Goal: Task Accomplishment & Management: Use online tool/utility

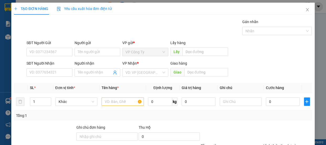
click at [52, 78] on div "SĐT Người Nhận VD: 0377654321" at bounding box center [50, 69] width 46 height 18
click at [52, 75] on input "SĐT Người Nhận" at bounding box center [50, 72] width 46 height 8
type input "0918276738"
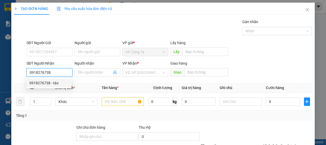
click at [62, 70] on input "0918276738" at bounding box center [50, 72] width 46 height 8
click at [62, 79] on div "0918276738 - táo" at bounding box center [48, 83] width 45 height 8
type input "táo"
type input "50.000"
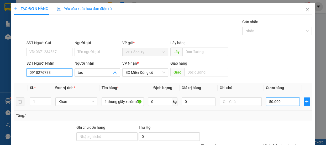
type input "0918276738"
click at [269, 100] on input "50.000" at bounding box center [283, 101] width 34 height 8
type input "0"
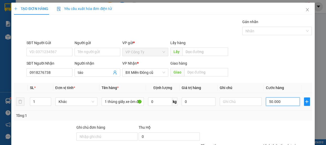
type input "0"
type input "70.000"
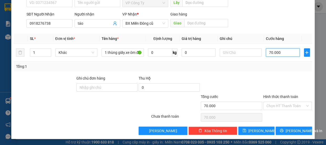
type input "70.000"
click at [277, 95] on label "Hình thức thanh toán" at bounding box center [281, 97] width 35 height 4
click at [277, 102] on input "Hình thức thanh toán" at bounding box center [286, 106] width 39 height 8
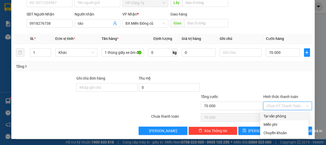
click at [279, 116] on div "Tại văn phòng" at bounding box center [285, 116] width 42 height 6
type input "0"
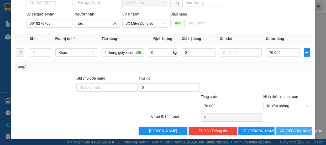
click at [289, 131] on span "[PERSON_NAME] và In" at bounding box center [304, 131] width 37 height 6
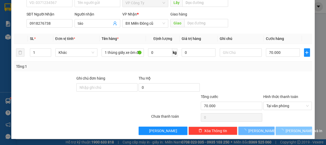
click at [289, 131] on span "[PERSON_NAME] và In" at bounding box center [304, 131] width 37 height 6
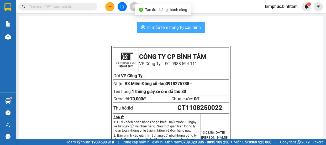
click at [189, 25] on span "In mẫu tem hàng tự cấu hình" at bounding box center [174, 27] width 54 height 7
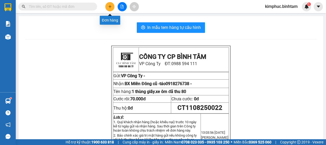
click at [111, 8] on icon "plus" at bounding box center [110, 7] width 4 height 4
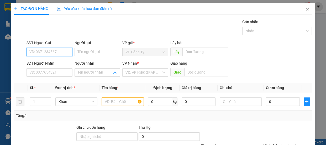
click at [31, 54] on input "SĐT Người Gửi" at bounding box center [50, 52] width 46 height 8
click at [49, 53] on input "0989989264" at bounding box center [50, 52] width 46 height 8
click at [50, 53] on input "0989989264" at bounding box center [50, 52] width 46 height 8
type input "0"
click at [56, 53] on input "0989989264" at bounding box center [50, 52] width 46 height 8
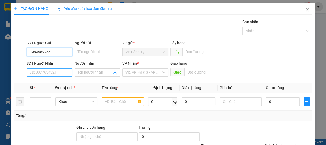
type input "0989989264"
click at [50, 71] on input "SĐT Người Nhận" at bounding box center [50, 72] width 46 height 8
click at [56, 51] on input "0989989264" at bounding box center [50, 52] width 46 height 8
click at [57, 51] on input "0989989264" at bounding box center [50, 52] width 46 height 8
click at [38, 71] on input "0" at bounding box center [50, 72] width 46 height 8
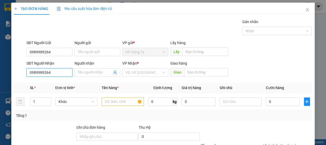
click at [57, 73] on input "0989989264" at bounding box center [50, 72] width 46 height 8
click at [57, 74] on input "0989989264" at bounding box center [50, 72] width 46 height 8
type input "0989989264"
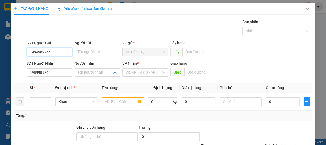
click at [59, 49] on input "0989989264" at bounding box center [50, 52] width 46 height 8
type input "0"
click at [63, 51] on input "0393574427" at bounding box center [50, 52] width 46 height 8
type input "0393574427"
click at [85, 50] on input "Người gửi" at bounding box center [98, 52] width 46 height 8
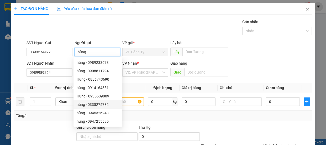
type input "hùng"
click at [42, 123] on div "Transit Pickup Surcharge Ids Transit Deliver Surcharge Ids Transit Deliver Surc…" at bounding box center [163, 101] width 298 height 165
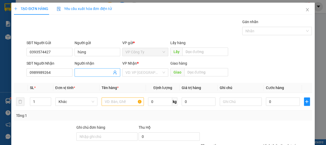
click at [89, 70] on input "Người nhận" at bounding box center [95, 73] width 34 height 6
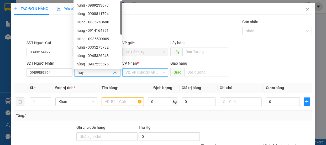
type input "huy"
click at [156, 72] on input "search" at bounding box center [144, 73] width 36 height 8
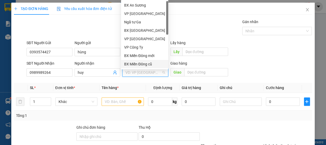
click at [154, 62] on div "BX Miền Đông cũ" at bounding box center [144, 64] width 41 height 6
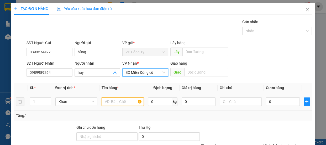
click at [128, 101] on input "text" at bounding box center [123, 101] width 42 height 8
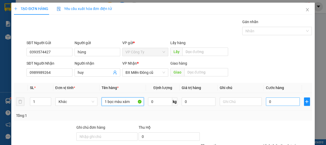
type input "1 bọc màu xám"
click at [266, 101] on input "0" at bounding box center [283, 101] width 34 height 8
type input "5"
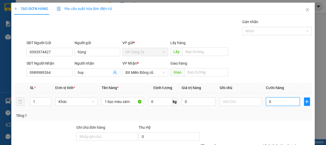
type input "5"
type input "50"
type input "500"
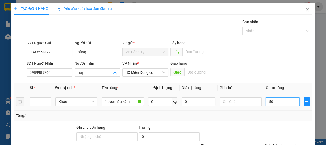
type input "500"
type input "5.000"
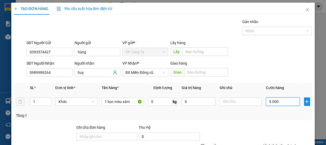
type input "50.000"
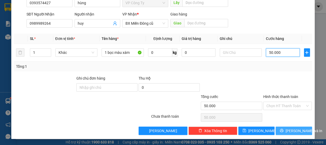
type input "50.000"
click at [279, 130] on button "[PERSON_NAME] và In" at bounding box center [294, 131] width 36 height 8
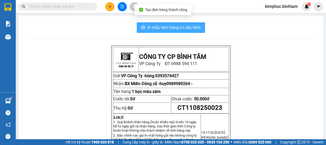
click at [189, 30] on span "In mẫu tem hàng tự cấu hình" at bounding box center [174, 27] width 54 height 7
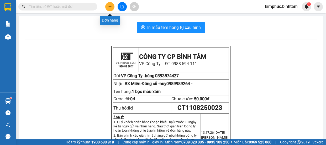
click at [110, 7] on icon "plus" at bounding box center [110, 6] width 3 height 0
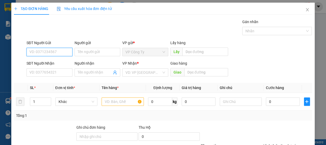
click at [61, 49] on input "SĐT Người Gửi" at bounding box center [50, 52] width 46 height 8
type input "0979459679"
click at [61, 52] on input "0979459679" at bounding box center [50, 52] width 46 height 8
click at [56, 53] on input "0979459679" at bounding box center [50, 52] width 46 height 8
click at [56, 52] on input "0979459679" at bounding box center [50, 52] width 46 height 8
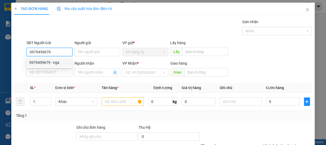
click at [56, 61] on div "0979459679 - nga" at bounding box center [48, 63] width 39 height 6
type input "nga"
type input "0853711225"
type input "luyến"
type input "đồng hới"
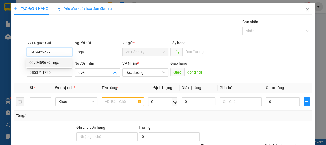
type input "170.000"
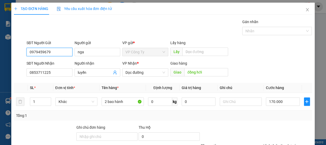
click at [57, 50] on input "0979459679" at bounding box center [50, 52] width 46 height 8
type input "0"
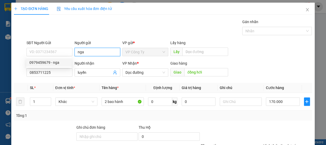
click at [92, 53] on input "nga" at bounding box center [98, 52] width 46 height 8
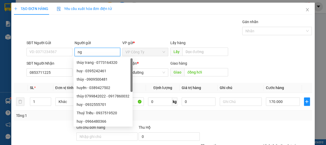
type input "n"
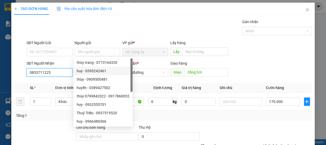
click at [61, 73] on input "0853711225" at bounding box center [50, 72] width 46 height 8
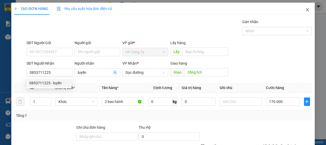
click at [306, 11] on icon "close" at bounding box center [308, 10] width 4 height 4
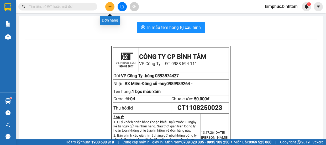
click at [109, 7] on icon "plus" at bounding box center [110, 7] width 4 height 4
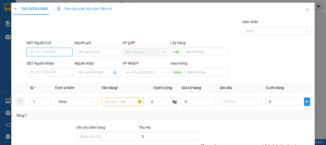
click at [54, 53] on input "SĐT Người Gửi" at bounding box center [50, 52] width 46 height 8
type input "0763543218"
click at [54, 52] on input "0763543218" at bounding box center [50, 52] width 46 height 8
click at [54, 61] on div "0763543218" at bounding box center [48, 63] width 39 height 6
type input "0702714018"
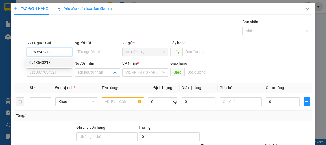
type input "quản trị"
type input "50.000"
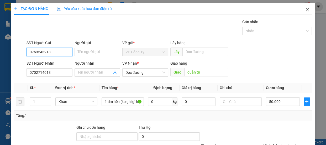
type input "0763543218"
click at [306, 9] on icon "close" at bounding box center [308, 10] width 4 height 4
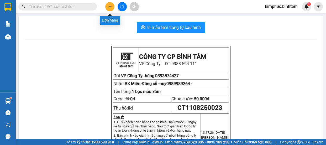
click at [110, 5] on icon "plus" at bounding box center [110, 7] width 4 height 4
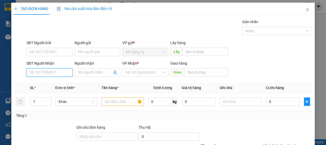
click at [36, 71] on input "SĐT Người Nhận" at bounding box center [50, 72] width 46 height 8
type input "0935997357"
click at [57, 69] on input "0935997357" at bounding box center [50, 72] width 46 height 8
click at [59, 79] on div "0935997357 - hoàng anh" at bounding box center [55, 83] width 58 height 8
type input "hoàng anh"
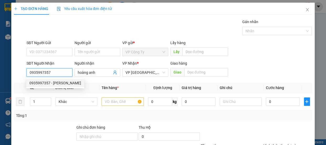
type input "70.000"
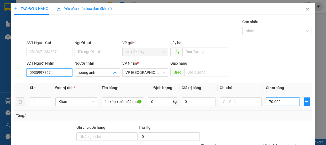
type input "0935997357"
click at [270, 102] on input "70.000" at bounding box center [283, 101] width 34 height 8
click at [268, 102] on input "70.000" at bounding box center [283, 101] width 34 height 8
click at [269, 102] on input "70.000" at bounding box center [283, 101] width 34 height 8
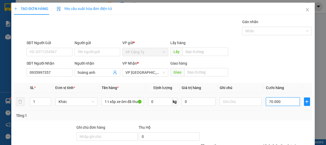
type input "0"
type input "0.000"
type input "40.000"
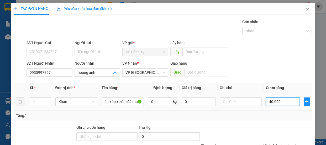
scroll to position [49, 0]
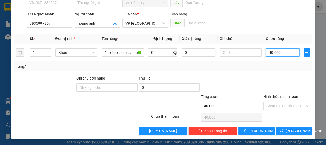
type input "40.000"
click at [278, 95] on label "Hình thức thanh toán" at bounding box center [281, 97] width 35 height 4
click at [278, 102] on input "Hình thức thanh toán" at bounding box center [286, 106] width 39 height 8
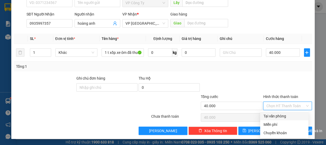
click at [274, 117] on div "Tại văn phòng" at bounding box center [285, 116] width 42 height 6
type input "0"
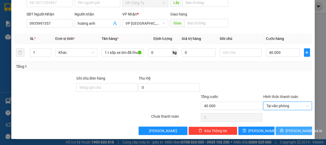
click at [281, 129] on icon "printer" at bounding box center [282, 131] width 4 height 4
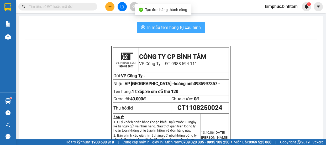
click at [166, 27] on span "In mẫu tem hàng tự cấu hình" at bounding box center [174, 27] width 54 height 7
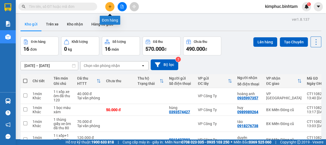
click at [110, 7] on icon "plus" at bounding box center [110, 6] width 0 height 3
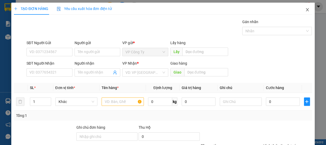
click at [306, 9] on span "Close" at bounding box center [307, 10] width 15 height 15
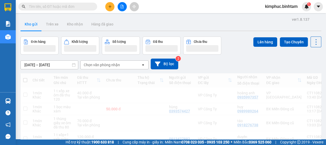
click at [121, 6] on icon "file-add" at bounding box center [122, 7] width 4 height 4
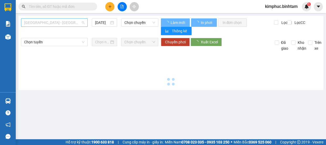
click at [58, 26] on span "[GEOGRAPHIC_DATA] - [GEOGRAPHIC_DATA]" at bounding box center [54, 23] width 60 height 8
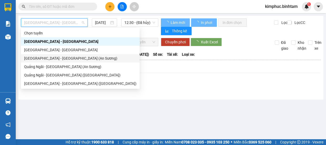
click at [53, 56] on div "[GEOGRAPHIC_DATA] - [GEOGRAPHIC_DATA] (An Sương)" at bounding box center [80, 58] width 112 height 6
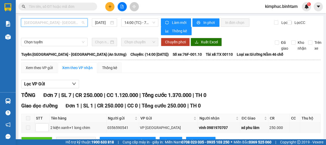
click at [73, 25] on span "[GEOGRAPHIC_DATA] - [GEOGRAPHIC_DATA] (An Sương)" at bounding box center [54, 23] width 60 height 8
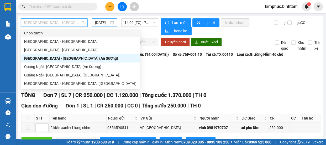
click at [98, 23] on input "[DATE]" at bounding box center [102, 23] width 14 height 6
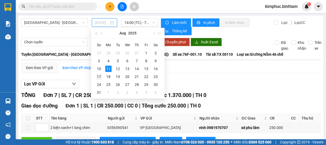
click at [100, 73] on td "17" at bounding box center [98, 77] width 9 height 8
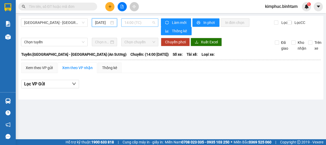
click at [140, 24] on span "14:00 (TC)" at bounding box center [140, 23] width 31 height 8
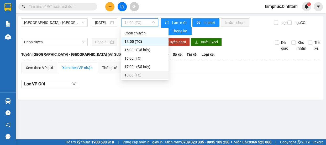
click at [133, 76] on div "18:00 (TC)" at bounding box center [145, 75] width 41 height 6
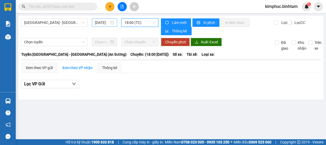
click at [106, 21] on input "17/08/2025" at bounding box center [102, 23] width 14 height 6
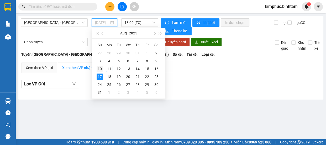
click at [102, 69] on div "10" at bounding box center [100, 69] width 6 height 6
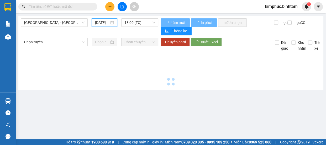
type input "10/08/2025"
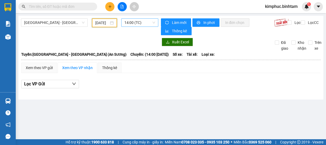
click at [142, 24] on span "14:00 (TC)" at bounding box center [140, 23] width 31 height 8
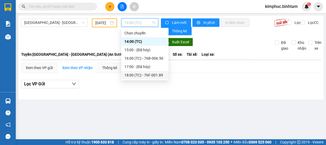
click at [149, 74] on div "18:00 (TC) - 76F-001.89" at bounding box center [145, 75] width 41 height 6
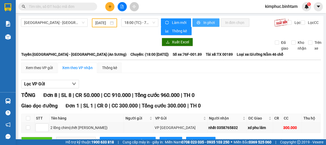
click at [205, 20] on span "In phơi" at bounding box center [209, 23] width 12 height 6
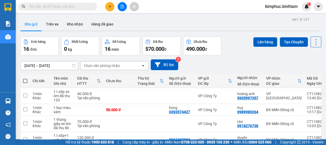
click at [122, 5] on icon "file-add" at bounding box center [122, 7] width 4 height 4
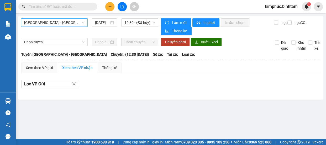
click at [54, 24] on span "Hà Nội - Quảng Ngãi" at bounding box center [54, 23] width 60 height 8
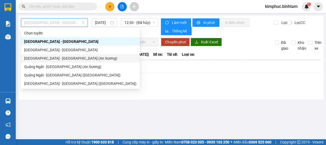
click at [52, 58] on div "Sài Gòn - Quảng Ngãi (An Sương)" at bounding box center [80, 58] width 112 height 6
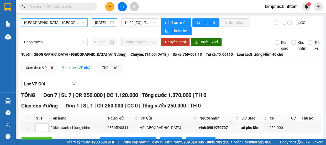
click at [102, 22] on input "11/08/2025" at bounding box center [102, 23] width 14 height 6
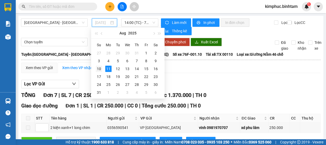
click at [102, 68] on td "10" at bounding box center [98, 69] width 9 height 8
type input "10/08/2025"
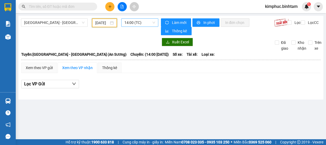
click at [146, 20] on span "14:00 (TC)" at bounding box center [140, 23] width 31 height 8
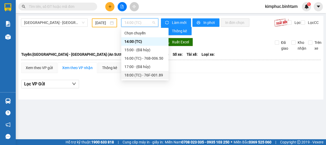
click at [145, 73] on div "18:00 (TC) - 76F-001.89" at bounding box center [145, 75] width 41 height 6
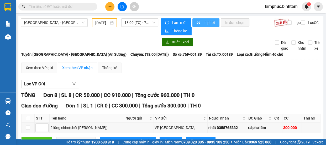
click at [210, 22] on span "In phơi" at bounding box center [209, 23] width 12 height 6
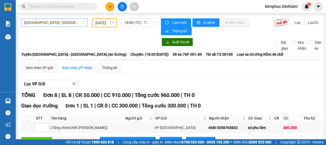
click at [75, 22] on span "[GEOGRAPHIC_DATA] - [GEOGRAPHIC_DATA] (An Sương)" at bounding box center [54, 23] width 60 height 8
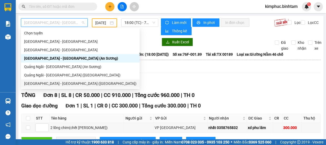
click at [66, 83] on div "[GEOGRAPHIC_DATA] - [GEOGRAPHIC_DATA] ([GEOGRAPHIC_DATA])" at bounding box center [80, 84] width 112 height 6
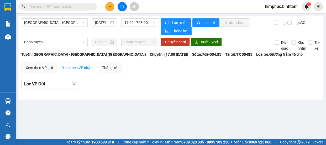
click at [100, 18] on div "Sài Gòn - Quảng Ngãi (Vạn Phúc) 11/08/2025 17:00 - 76E-004.85 Làm mới In phơi I…" at bounding box center [170, 58] width 305 height 84
click at [101, 23] on input "[DATE]" at bounding box center [102, 23] width 14 height 6
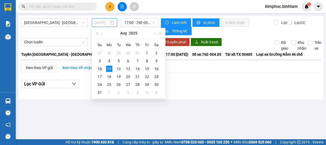
click at [103, 70] on td "10" at bounding box center [99, 69] width 9 height 8
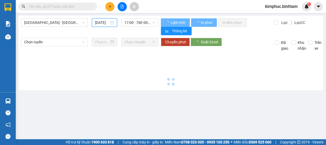
type input "10/08/2025"
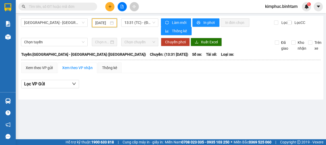
click at [143, 18] on div "Sài Gòn - Quảng Ngãi (Vạn Phúc) 10/08/2025 13:31 (TC) - (Đã hủy) Làm mới In phơ…" at bounding box center [170, 58] width 305 height 84
click at [143, 20] on span "13:31 (TC) - (Đã hủy)" at bounding box center [140, 23] width 31 height 8
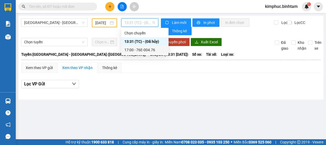
click at [141, 48] on div "17:00 - 76E-004.76" at bounding box center [145, 50] width 41 height 6
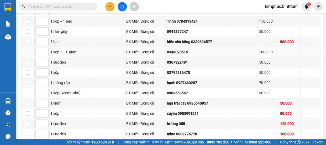
scroll to position [170, 0]
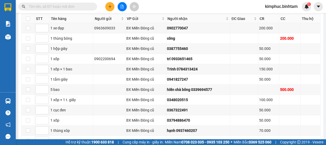
click at [75, 8] on input "text" at bounding box center [60, 7] width 62 height 6
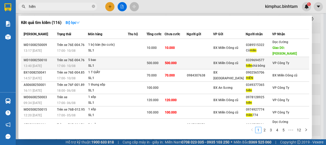
type input "hiền"
click at [101, 61] on div "5 bao" at bounding box center [107, 60] width 39 height 6
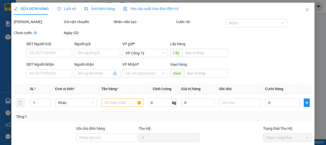
type input "0339694577"
type input "hiền chà bông"
type input "500.000"
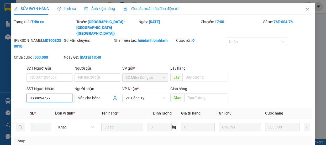
click at [59, 94] on input "0339694577" at bounding box center [50, 98] width 46 height 8
type input "0"
click at [102, 95] on input "hiền chà bông" at bounding box center [95, 98] width 34 height 6
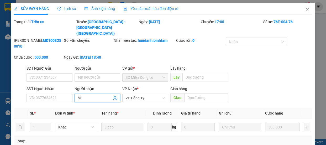
type input "h"
type input "x"
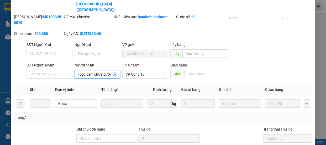
scroll to position [69, 0]
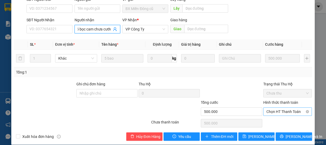
click at [272, 108] on span "Chọn HT Thanh Toán" at bounding box center [288, 112] width 43 height 8
type input "476 nhận 5 bọc cam chưa cước"
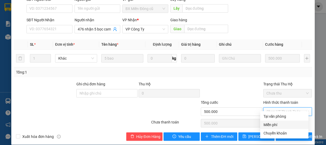
click at [268, 124] on div "Miễn phí" at bounding box center [285, 125] width 42 height 6
type input "0"
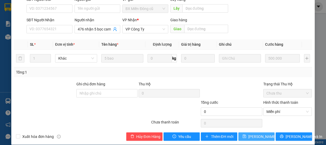
click at [249, 134] on span "[PERSON_NAME] thay đổi" at bounding box center [270, 137] width 42 height 6
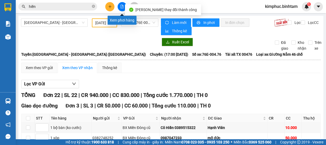
click at [111, 6] on icon "plus" at bounding box center [110, 7] width 4 height 4
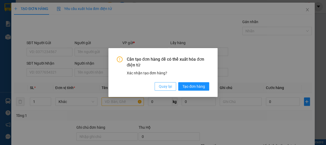
click at [167, 84] on span "Quay lại" at bounding box center [165, 87] width 13 height 6
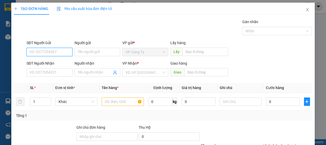
click at [61, 51] on input "SĐT Người Gửi" at bounding box center [50, 52] width 46 height 8
type input "0909371798"
click at [65, 51] on input "0909371798" at bounding box center [50, 52] width 46 height 8
click at [61, 60] on div "0909371798" at bounding box center [48, 63] width 39 height 6
type input "0906909488"
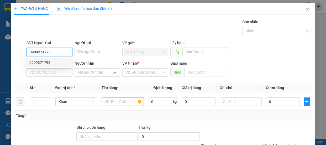
type input "a sơn"
type input "300.000"
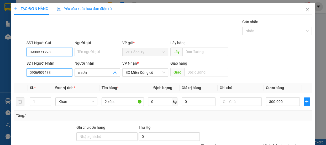
type input "0909371798"
click at [59, 73] on input "0906909488" at bounding box center [50, 72] width 46 height 8
type input "0905905513"
click at [62, 72] on input "0905905513" at bounding box center [50, 72] width 46 height 8
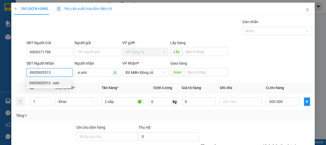
click at [63, 79] on div "0905905513 - sơn" at bounding box center [48, 83] width 45 height 8
type input "sơn"
type input "nha trang"
type input "100.000"
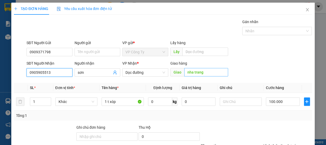
type input "0905905513"
click at [184, 70] on input "nha trang" at bounding box center [206, 72] width 44 height 8
click at [185, 70] on input "nha trang" at bounding box center [206, 72] width 44 height 8
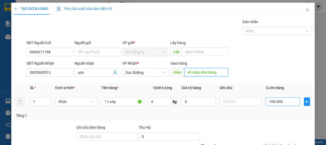
type input "vũ mập nha trang"
click at [270, 101] on input "100.000" at bounding box center [283, 101] width 34 height 8
type input "10.000"
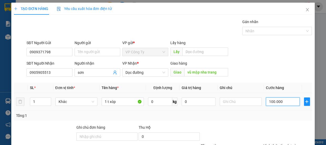
type input "10.000"
type input "0"
type input "80.000"
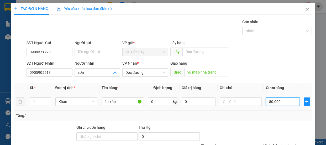
type input "80.000"
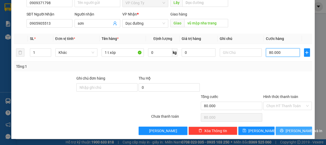
type input "80.000"
click at [282, 132] on icon "printer" at bounding box center [281, 130] width 3 height 3
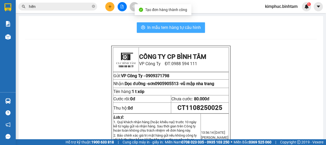
click at [157, 26] on span "In mẫu tem hàng tự cấu hình" at bounding box center [174, 27] width 54 height 7
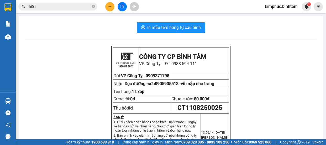
click at [123, 6] on icon "file-add" at bounding box center [122, 7] width 3 height 4
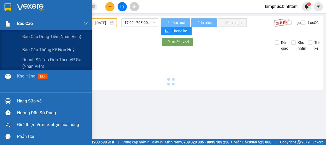
type input "[DATE]"
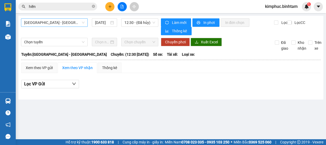
click at [77, 24] on span "[GEOGRAPHIC_DATA] - [GEOGRAPHIC_DATA]" at bounding box center [54, 23] width 60 height 8
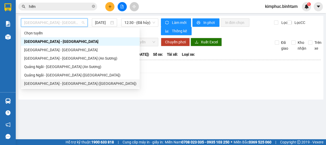
click at [50, 85] on div "[GEOGRAPHIC_DATA] - [GEOGRAPHIC_DATA] ([GEOGRAPHIC_DATA])" at bounding box center [80, 84] width 112 height 6
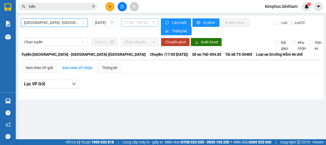
click at [132, 24] on span "17:00 - 76E-004.85" at bounding box center [140, 23] width 31 height 8
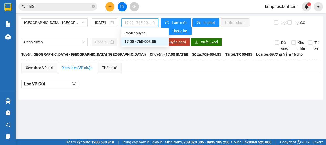
click at [135, 42] on div "17:00 - 76E-004.85" at bounding box center [145, 42] width 41 height 6
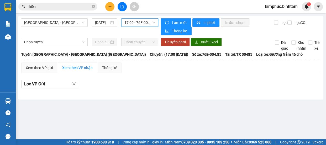
click at [143, 21] on span "17:00 - 76E-004.85" at bounding box center [140, 23] width 31 height 8
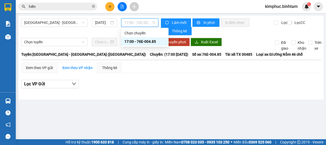
click at [147, 42] on div "17:00 - 76E-004.85" at bounding box center [145, 42] width 41 height 6
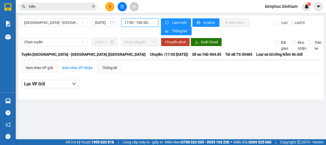
click at [140, 20] on span "17:00 - 76E-004.85" at bounding box center [140, 23] width 31 height 8
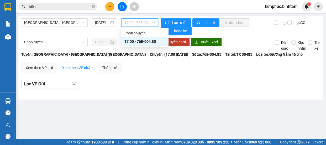
click at [149, 42] on div "17:00 - 76E-004.85" at bounding box center [145, 42] width 41 height 6
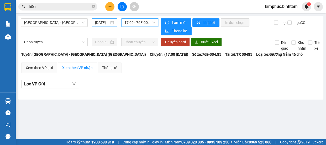
click at [102, 23] on input "[DATE]" at bounding box center [102, 23] width 14 height 6
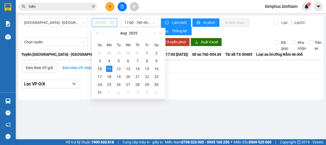
click at [102, 69] on div "10" at bounding box center [100, 69] width 6 height 6
type input "10/08/2025"
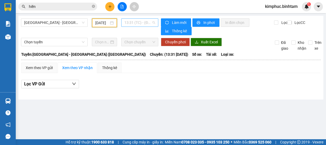
click at [138, 24] on span "13:31 (TC) - (Đã hủy)" at bounding box center [140, 23] width 31 height 8
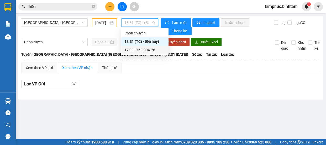
click at [145, 50] on div "17:00 - 76E-004.76" at bounding box center [145, 50] width 41 height 6
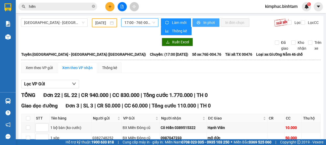
click at [205, 23] on span "In phơi" at bounding box center [209, 23] width 12 height 6
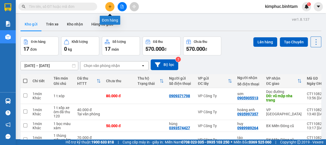
click at [111, 6] on icon "plus" at bounding box center [110, 7] width 4 height 4
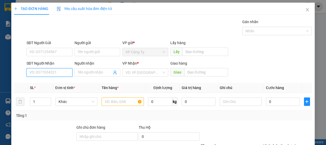
click at [50, 70] on input "SĐT Người Nhận" at bounding box center [50, 72] width 46 height 8
click at [57, 72] on input "0792259453" at bounding box center [50, 72] width 46 height 8
click at [57, 83] on div "0792259453" at bounding box center [48, 83] width 39 height 6
type input "0792259453"
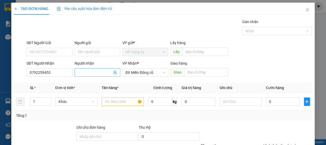
click at [86, 74] on input "Người nhận" at bounding box center [95, 73] width 34 height 6
type input "h"
type input "70.000"
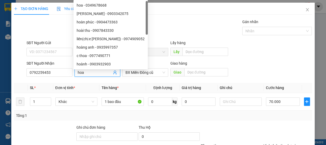
scroll to position [49, 0]
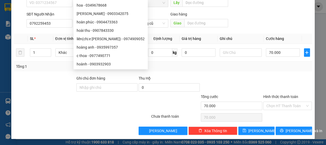
type input "hoa"
click at [271, 95] on label "Hình thức thanh toán" at bounding box center [281, 97] width 35 height 4
click at [271, 102] on input "Hình thức thanh toán" at bounding box center [286, 106] width 39 height 8
click at [271, 95] on label "Hình thức thanh toán" at bounding box center [281, 97] width 35 height 4
click at [271, 102] on input "Hình thức thanh toán" at bounding box center [286, 106] width 39 height 8
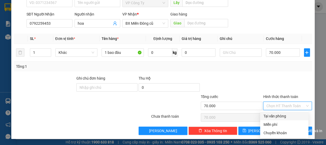
click at [279, 115] on div "Tại văn phòng" at bounding box center [285, 116] width 42 height 6
type input "0"
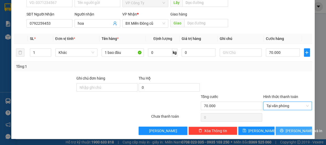
click at [280, 130] on button "[PERSON_NAME] và In" at bounding box center [294, 131] width 36 height 8
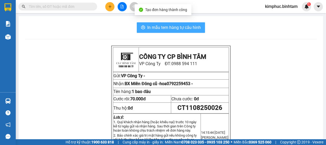
click at [186, 29] on span "In mẫu tem hàng tự cấu hình" at bounding box center [174, 27] width 54 height 7
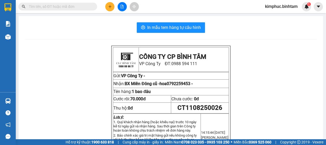
click at [110, 8] on button at bounding box center [109, 6] width 9 height 9
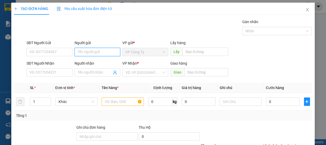
click at [89, 53] on input "Người gửi" at bounding box center [98, 52] width 46 height 8
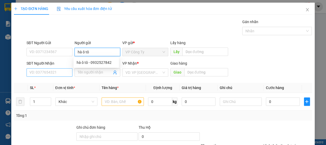
type input "hà ô tô"
click at [61, 74] on input "SĐT Người Nhận" at bounding box center [50, 72] width 46 height 8
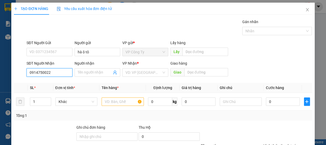
click at [62, 73] on input "0914750022" at bounding box center [50, 72] width 46 height 8
type input "0914750022"
click at [99, 71] on input "Người nhận" at bounding box center [95, 73] width 34 height 6
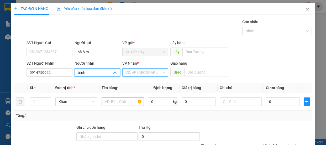
type input "trịnh"
click at [147, 73] on input "search" at bounding box center [144, 73] width 36 height 8
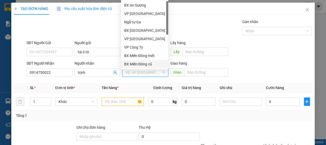
click at [147, 64] on div "BX Miền Đông cũ" at bounding box center [144, 64] width 41 height 6
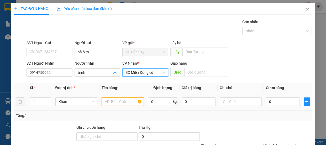
click at [122, 102] on input "text" at bounding box center [123, 101] width 42 height 8
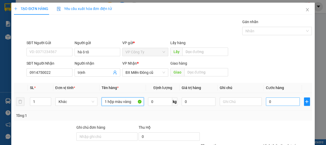
type input "1 hộp màu vàng"
click at [266, 101] on input "0" at bounding box center [283, 101] width 34 height 8
type input "4"
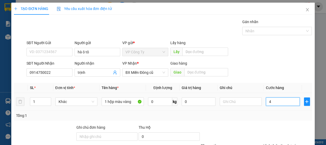
type input "40"
type input "400"
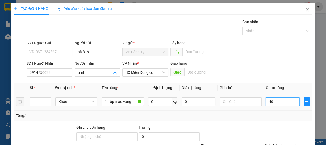
type input "400"
type input "4.000"
type input "40.000"
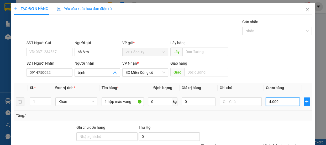
type input "40.000"
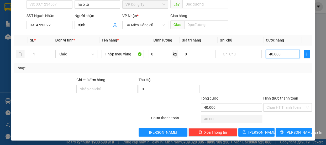
type input "40.000"
click at [276, 96] on label "Hình thức thanh toán" at bounding box center [281, 98] width 35 height 4
click at [276, 104] on input "Hình thức thanh toán" at bounding box center [286, 108] width 39 height 8
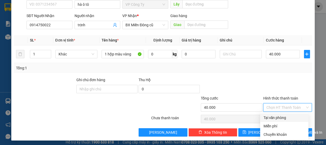
click at [282, 120] on div "Tại văn phòng" at bounding box center [285, 118] width 42 height 6
type input "0"
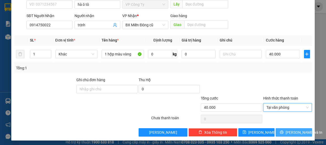
click at [285, 132] on button "[PERSON_NAME] và In" at bounding box center [294, 132] width 36 height 8
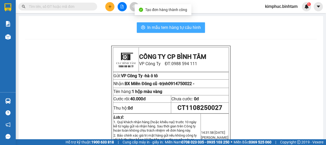
click at [187, 29] on span "In mẫu tem hàng tự cấu hình" at bounding box center [174, 27] width 54 height 7
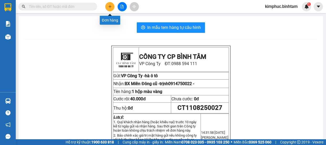
click at [108, 7] on button at bounding box center [109, 6] width 9 height 9
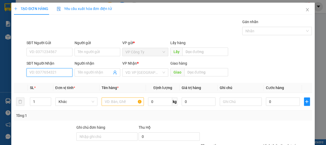
click at [54, 76] on input "SĐT Người Nhận" at bounding box center [50, 72] width 46 height 8
click at [59, 72] on input "0909797339" at bounding box center [50, 72] width 46 height 8
click at [60, 73] on input "0909797339" at bounding box center [50, 72] width 46 height 8
type input "0909797339"
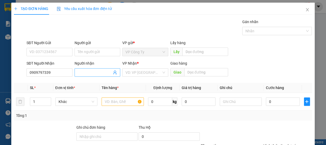
click at [85, 71] on input "Người nhận" at bounding box center [95, 73] width 34 height 6
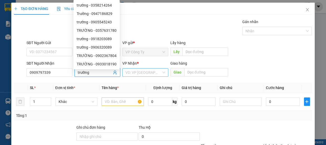
type input "trường"
click at [145, 75] on input "search" at bounding box center [144, 73] width 36 height 8
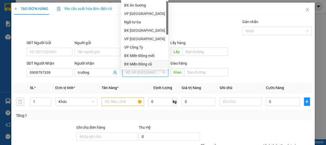
click at [148, 64] on div "BX Miền Đông cũ" at bounding box center [144, 64] width 41 height 6
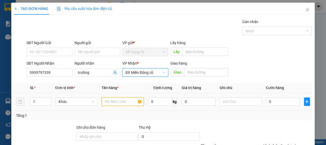
click at [125, 102] on input "text" at bounding box center [123, 101] width 42 height 8
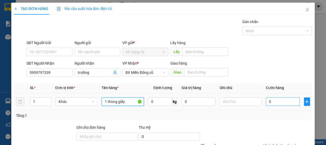
type input "1 thùng giấy"
click at [267, 99] on input "0" at bounding box center [283, 101] width 34 height 8
click at [267, 100] on input "0" at bounding box center [283, 101] width 34 height 8
type input "50"
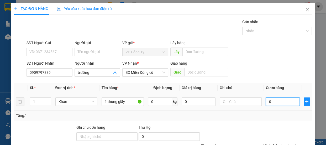
type input "50"
type input "500"
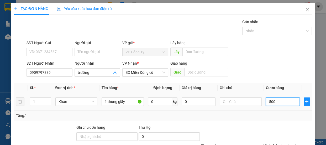
type input "5.000"
type input "50.000"
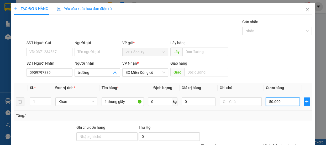
type input "50.000"
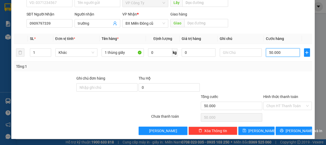
type input "50.000"
click at [270, 97] on label "Hình thức thanh toán" at bounding box center [281, 97] width 35 height 4
click at [270, 102] on input "Hình thức thanh toán" at bounding box center [286, 106] width 39 height 8
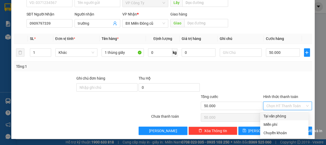
click at [271, 115] on div "Tại văn phòng" at bounding box center [285, 116] width 42 height 6
type input "0"
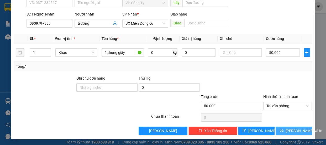
click at [280, 130] on button "[PERSON_NAME] và In" at bounding box center [294, 131] width 36 height 8
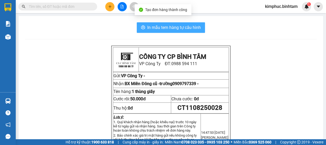
click at [178, 29] on span "In mẫu tem hàng tự cấu hình" at bounding box center [174, 27] width 54 height 7
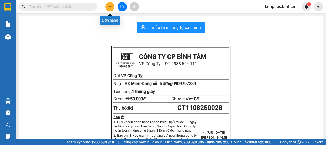
click at [113, 6] on button at bounding box center [109, 6] width 9 height 9
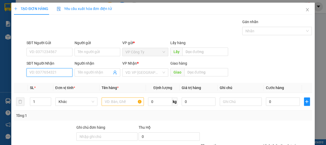
click at [53, 71] on input "SĐT Người Nhận" at bounding box center [50, 72] width 46 height 8
type input "0908570596"
click at [57, 72] on input "0908570596" at bounding box center [50, 72] width 46 height 8
click at [57, 73] on input "0908570596" at bounding box center [50, 72] width 46 height 8
click at [57, 84] on div "0908570596 - như" at bounding box center [48, 83] width 39 height 6
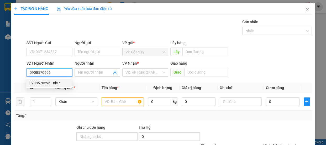
type input "như"
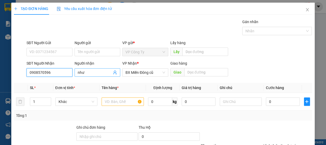
type input "100.000"
type input "0908570596"
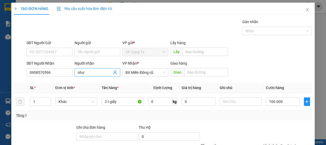
click at [91, 74] on input "như" at bounding box center [95, 73] width 34 height 6
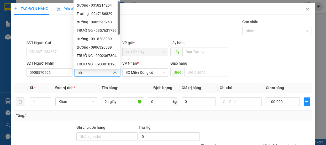
type input "n"
type input "t"
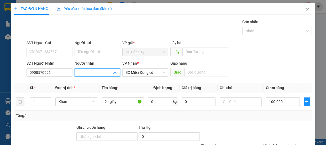
type input "t"
type input "uống tóc đào"
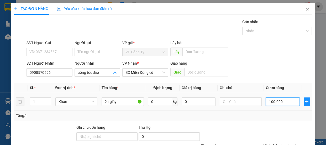
click at [271, 102] on input "100.000" at bounding box center [283, 101] width 34 height 8
type input "10.000"
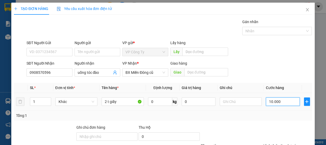
type input "0"
type input "0.000"
type input "90.000"
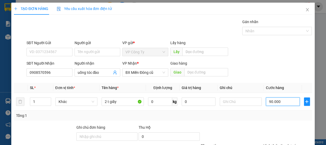
scroll to position [49, 0]
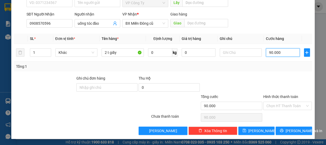
type input "90.000"
click at [276, 95] on label "Hình thức thanh toán" at bounding box center [281, 97] width 35 height 4
click at [276, 102] on input "Hình thức thanh toán" at bounding box center [286, 106] width 39 height 8
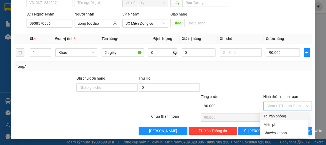
click at [277, 116] on div "Tại văn phòng" at bounding box center [285, 116] width 42 height 6
type input "0"
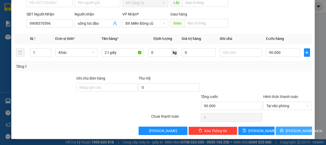
click at [287, 131] on span "[PERSON_NAME] và In" at bounding box center [304, 131] width 37 height 6
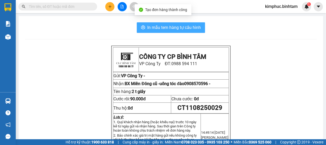
click at [166, 29] on span "In mẫu tem hàng tự cấu hình" at bounding box center [174, 27] width 54 height 7
click at [163, 25] on span "In mẫu tem hàng tự cấu hình" at bounding box center [174, 27] width 54 height 7
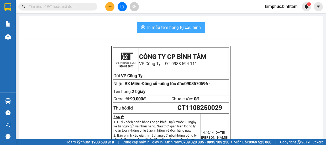
click at [163, 25] on span "In mẫu tem hàng tự cấu hình" at bounding box center [174, 27] width 54 height 7
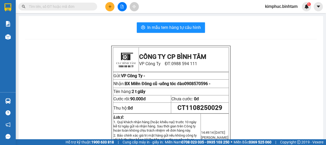
click at [108, 8] on icon "plus" at bounding box center [110, 7] width 4 height 4
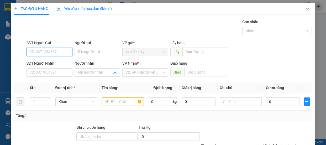
click at [50, 52] on input "SĐT Người Gửi" at bounding box center [50, 52] width 46 height 8
type input "0919408768"
click at [53, 52] on input "0919408768" at bounding box center [50, 52] width 46 height 8
click at [54, 60] on div "0919408768" at bounding box center [48, 63] width 39 height 6
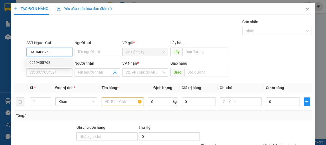
type input "0909898406"
type input "hy"
type input "70.000"
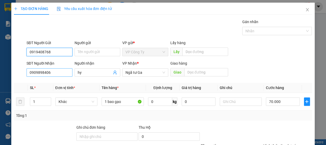
type input "0919408768"
click at [53, 76] on input "0909898406" at bounding box center [50, 72] width 46 height 8
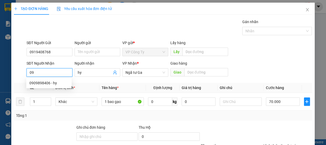
type input "0"
click at [59, 73] on input "0901877866" at bounding box center [50, 72] width 46 height 8
click at [59, 74] on input "0901877866" at bounding box center [50, 72] width 46 height 8
type input "0901877866"
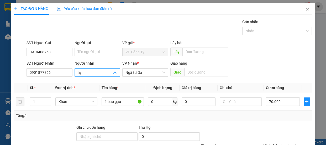
click at [88, 71] on input "hy" at bounding box center [95, 73] width 34 height 6
type input "h"
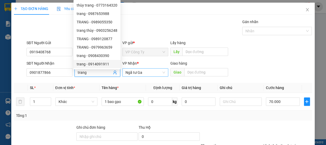
click at [141, 72] on span "Ngã tư Ga" at bounding box center [146, 73] width 40 height 8
type input "trang"
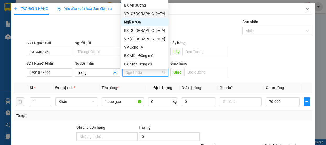
click at [142, 12] on div "VP [GEOGRAPHIC_DATA]" at bounding box center [144, 14] width 41 height 6
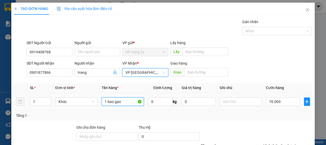
click at [126, 100] on input "1 bao gạo" at bounding box center [123, 101] width 42 height 8
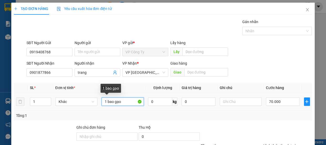
click at [126, 100] on input "1 bao gạo" at bounding box center [123, 101] width 42 height 8
type input "1 t xốp"
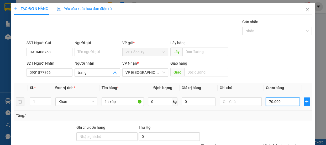
click at [268, 100] on input "70.000" at bounding box center [283, 101] width 34 height 8
click at [269, 99] on input "70.000" at bounding box center [283, 101] width 34 height 8
type input "0"
type input "50.000"
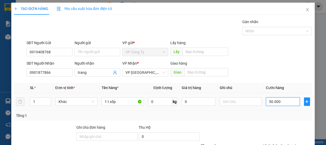
type input "50.000"
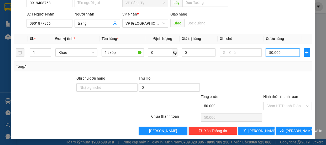
type input "50.000"
click at [270, 97] on label "Hình thức thanh toán" at bounding box center [281, 97] width 35 height 4
click at [270, 102] on input "Hình thức thanh toán" at bounding box center [286, 106] width 39 height 8
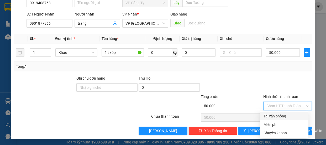
click at [272, 117] on div "Tại văn phòng" at bounding box center [285, 116] width 42 height 6
type input "0"
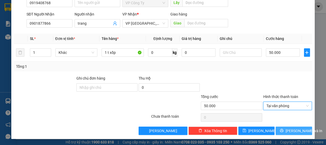
click at [284, 129] on icon "printer" at bounding box center [282, 131] width 4 height 4
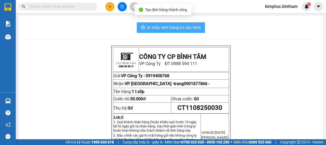
click at [157, 25] on span "In mẫu tem hàng tự cấu hình" at bounding box center [174, 27] width 54 height 7
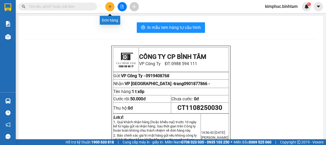
click at [109, 7] on icon "plus" at bounding box center [110, 6] width 3 height 0
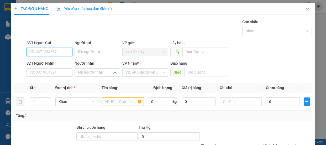
click at [54, 53] on input "SĐT Người Gửi" at bounding box center [50, 52] width 46 height 8
type input "0814558852"
click at [57, 51] on input "0814558852" at bounding box center [50, 52] width 46 height 8
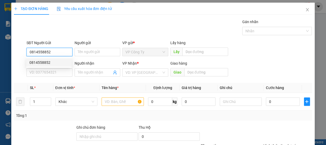
click at [55, 63] on div "0814558852" at bounding box center [48, 63] width 39 height 6
type input "0912938039"
type input "cúc"
type input "50.000"
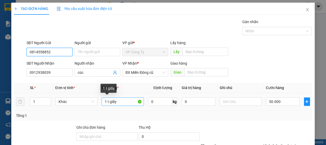
type input "0814558852"
click at [124, 101] on input "1 t giấy" at bounding box center [123, 101] width 42 height 8
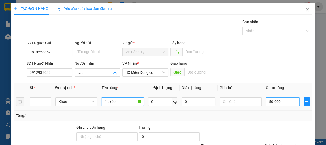
type input "1 t xốp"
click at [270, 101] on input "50.000" at bounding box center [283, 101] width 34 height 8
click at [269, 101] on input "50.000" at bounding box center [283, 101] width 34 height 8
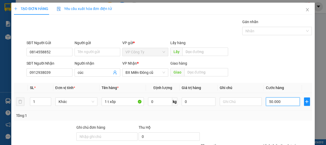
type input "0"
type input "0.000"
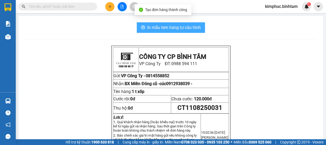
click at [171, 28] on span "In mẫu tem hàng tự cấu hình" at bounding box center [174, 27] width 54 height 7
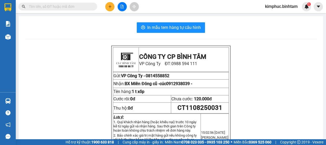
drag, startPoint x: 147, startPoint y: 29, endPoint x: 1, endPoint y: 52, distance: 147.2
click at [147, 29] on span "In mẫu tem hàng tự cấu hình" at bounding box center [174, 27] width 54 height 7
click at [148, 30] on span "In mẫu tem hàng tự cấu hình" at bounding box center [174, 27] width 54 height 7
click at [109, 5] on icon "plus" at bounding box center [110, 7] width 4 height 4
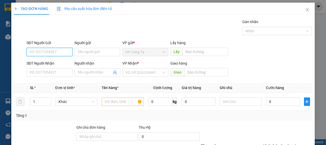
click at [59, 55] on input "SĐT Người Gửi" at bounding box center [50, 52] width 46 height 8
click at [60, 52] on input "0903520304" at bounding box center [50, 52] width 46 height 8
type input "0903520304"
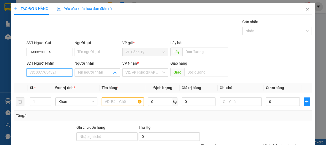
click at [49, 72] on input "SĐT Người Nhận" at bounding box center [50, 72] width 46 height 8
type input "0935573468"
click at [53, 81] on div "0935573468 - tường" at bounding box center [48, 83] width 39 height 6
type input "tường"
type input "50.000"
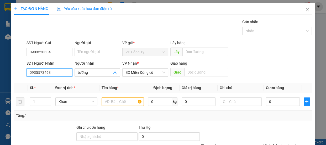
type input "50.000"
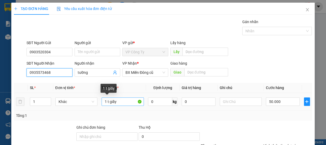
type input "0935573468"
click at [128, 103] on input "1 t giấy" at bounding box center [123, 101] width 42 height 8
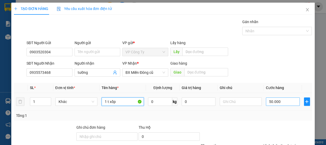
type input "1 t xốp"
click at [268, 103] on input "50.000" at bounding box center [283, 101] width 34 height 8
type input "0"
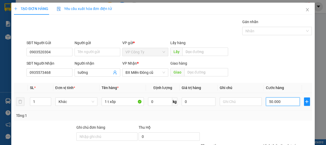
type input "0.000"
type input "40.000"
click at [275, 144] on label "Hình thức thanh toán" at bounding box center [281, 146] width 35 height 4
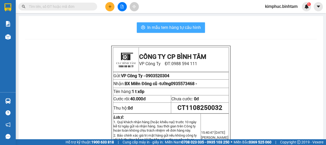
click at [183, 27] on span "In mẫu tem hàng tự cấu hình" at bounding box center [174, 27] width 54 height 7
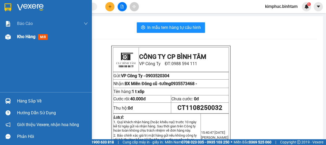
click at [23, 39] on span "Kho hàng" at bounding box center [26, 36] width 18 height 5
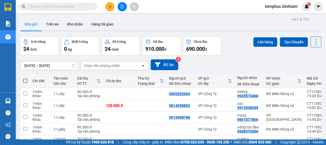
checkbox input "true"
click at [27, 115] on input "checkbox" at bounding box center [25, 117] width 4 height 4
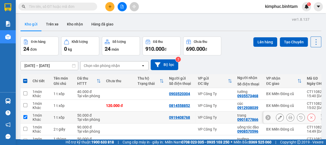
checkbox input "true"
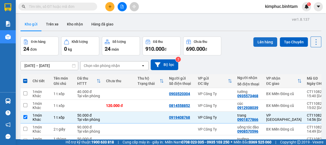
click at [259, 39] on button "Lên hàng" at bounding box center [266, 41] width 24 height 9
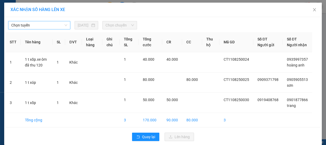
click at [52, 24] on span "Chọn tuyến" at bounding box center [39, 25] width 56 height 8
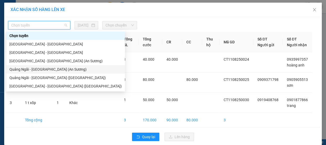
click at [52, 68] on div "Quảng Ngãi - [GEOGRAPHIC_DATA] (An Sương)" at bounding box center [65, 69] width 112 height 6
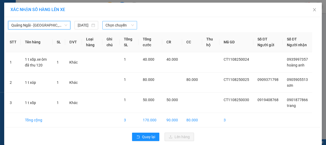
click at [115, 27] on span "Chọn chuyến" at bounding box center [120, 25] width 28 height 8
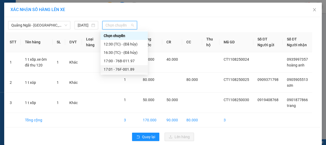
click at [126, 69] on div "17:01 - 76F-001.89" at bounding box center [124, 69] width 41 height 6
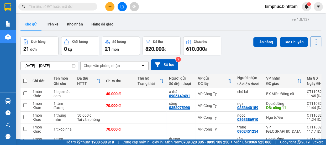
checkbox input "true"
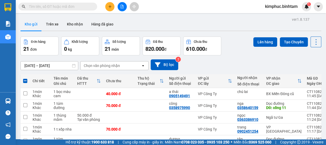
checkbox input "true"
click at [30, 135] on td "1 món Khác" at bounding box center [40, 141] width 21 height 12
checkbox input "true"
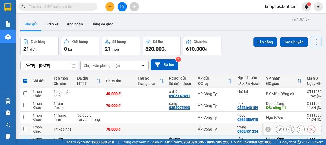
click at [25, 127] on input "checkbox" at bounding box center [25, 129] width 4 height 4
checkbox input "true"
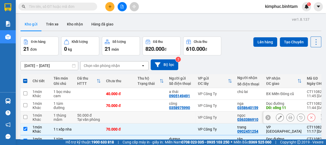
click at [29, 112] on td at bounding box center [24, 118] width 9 height 12
checkbox input "true"
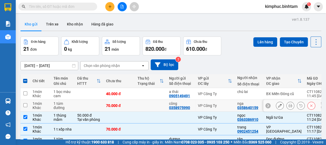
click at [24, 103] on input "checkbox" at bounding box center [25, 105] width 4 height 4
click at [26, 103] on input "checkbox" at bounding box center [25, 105] width 4 height 4
checkbox input "true"
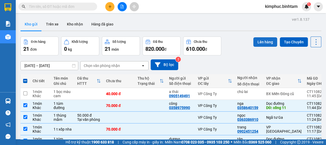
click at [268, 43] on button "Lên hàng" at bounding box center [266, 41] width 24 height 9
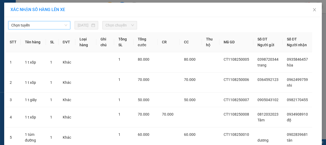
click at [42, 28] on span "Chọn tuyến" at bounding box center [39, 25] width 56 height 8
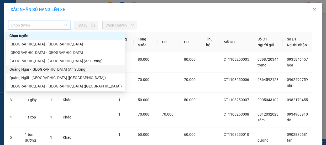
click at [40, 68] on div "Quảng Ngãi - [GEOGRAPHIC_DATA] (An Sương)" at bounding box center [65, 69] width 112 height 6
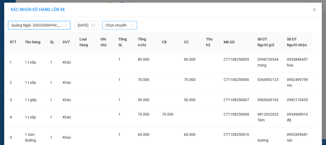
click at [115, 25] on span "Chọn chuyến" at bounding box center [120, 25] width 28 height 8
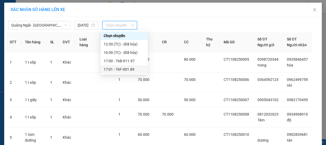
click at [125, 70] on div "17:01 - 76F-001.89" at bounding box center [124, 69] width 41 height 6
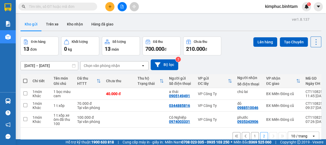
click at [251, 132] on button "1" at bounding box center [255, 136] width 8 height 8
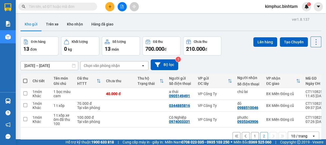
click at [253, 132] on button "1" at bounding box center [255, 136] width 8 height 8
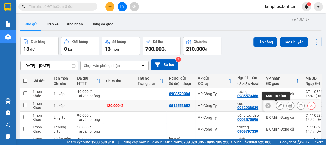
click at [278, 104] on icon at bounding box center [280, 106] width 4 height 4
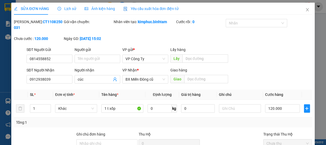
type input "0814558852"
type input "0912938039"
type input "cúc"
type input "120.000"
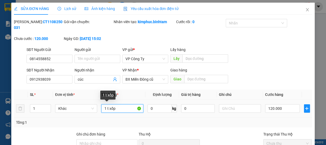
click at [105, 108] on input "1 t xốp" at bounding box center [122, 108] width 42 height 8
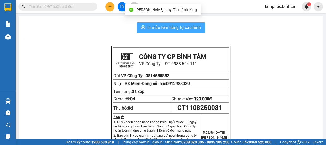
click at [168, 26] on span "In mẫu tem hàng tự cấu hình" at bounding box center [174, 27] width 54 height 7
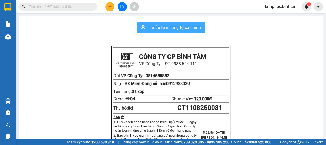
click at [179, 29] on span "In mẫu tem hàng tự cấu hình" at bounding box center [174, 27] width 54 height 7
click at [179, 28] on span "In mẫu tem hàng tự cấu hình" at bounding box center [174, 27] width 54 height 7
click at [179, 27] on span "In mẫu tem hàng tự cấu hình" at bounding box center [174, 27] width 54 height 7
click at [160, 24] on button "In mẫu tem hàng tự cấu hình" at bounding box center [171, 27] width 68 height 11
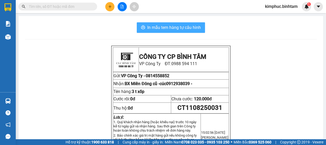
click at [160, 24] on button "In mẫu tem hàng tự cấu hình" at bounding box center [171, 27] width 68 height 11
click at [177, 25] on span "In mẫu tem hàng tự cấu hình" at bounding box center [174, 27] width 54 height 7
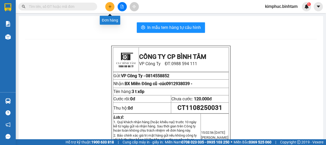
click at [113, 4] on button at bounding box center [109, 6] width 9 height 9
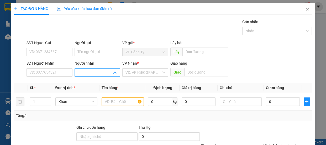
click at [83, 74] on input "Người nhận" at bounding box center [95, 73] width 34 height 6
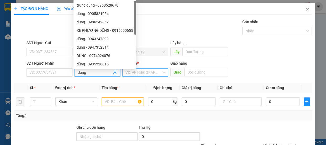
type input "dung"
click at [143, 71] on input "search" at bounding box center [144, 73] width 36 height 8
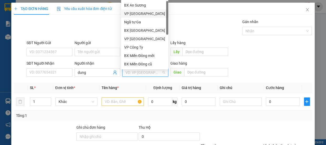
click at [141, 13] on div "VP [GEOGRAPHIC_DATA]" at bounding box center [144, 14] width 41 height 6
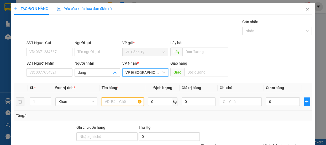
click at [110, 101] on input "text" at bounding box center [123, 101] width 42 height 8
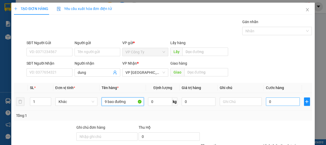
type input "9 bao đường"
click at [266, 100] on input "0" at bounding box center [283, 101] width 34 height 8
click at [266, 101] on input "0" at bounding box center [283, 101] width 34 height 8
type input "40"
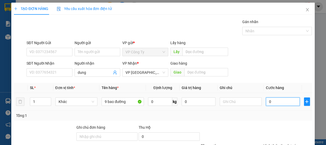
type input "40"
type input "490"
type input "4.900"
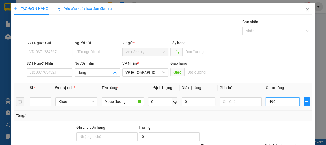
type input "4.900"
type input "49.000"
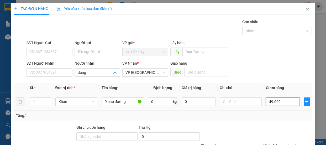
type input "490.000"
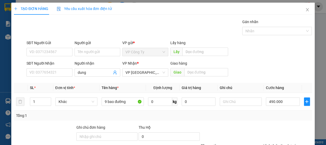
type input "0"
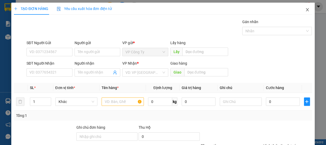
click at [307, 9] on span "Close" at bounding box center [307, 10] width 15 height 15
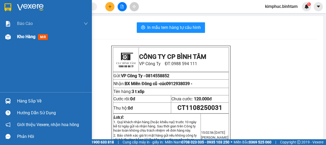
click at [23, 36] on span "Kho hàng" at bounding box center [26, 36] width 18 height 5
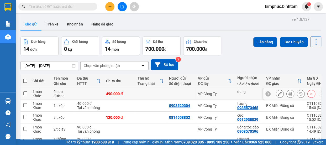
click at [28, 88] on td at bounding box center [24, 94] width 9 height 12
checkbox input "true"
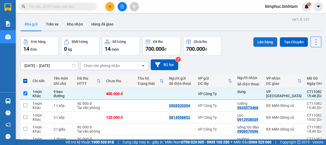
click at [264, 40] on button "Lên hàng" at bounding box center [266, 41] width 24 height 9
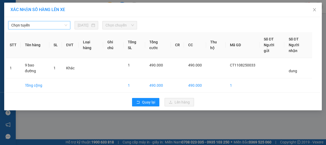
click at [28, 25] on span "Chọn tuyến" at bounding box center [39, 25] width 56 height 8
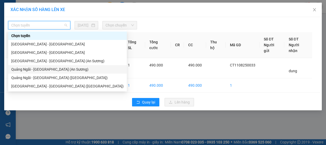
click at [60, 70] on div "Quảng Ngãi - [GEOGRAPHIC_DATA] (An Sương)" at bounding box center [67, 69] width 112 height 6
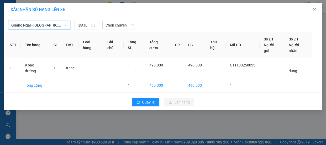
click at [47, 25] on span "Quảng Ngãi - [GEOGRAPHIC_DATA] (An Sương)" at bounding box center [39, 25] width 56 height 8
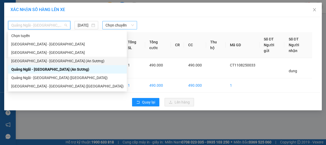
click at [113, 27] on span "Chọn chuyến" at bounding box center [120, 25] width 28 height 8
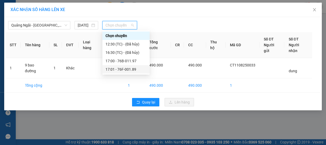
click at [116, 71] on div "17:01 - 76F-001.89" at bounding box center [126, 69] width 41 height 6
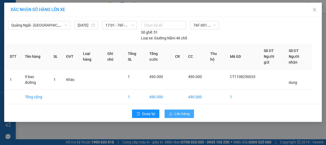
click at [175, 111] on span "Lên hàng" at bounding box center [182, 114] width 15 height 6
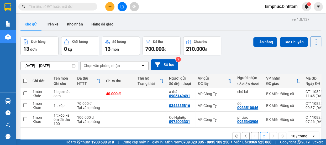
click at [251, 132] on button "1" at bounding box center [255, 136] width 8 height 8
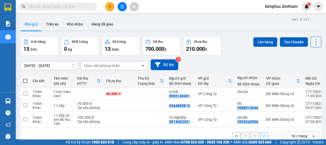
click at [24, 81] on span at bounding box center [25, 81] width 4 height 4
click at [25, 78] on input "checkbox" at bounding box center [25, 78] width 0 height 0
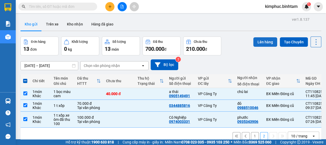
click at [267, 38] on button "Lên hàng" at bounding box center [266, 41] width 24 height 9
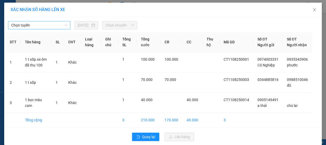
click at [23, 25] on span "Chọn tuyến" at bounding box center [39, 25] width 56 height 8
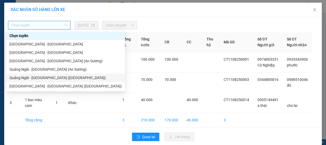
click at [40, 79] on div "Quảng Ngãi - [GEOGRAPHIC_DATA] ([GEOGRAPHIC_DATA])" at bounding box center [65, 78] width 112 height 6
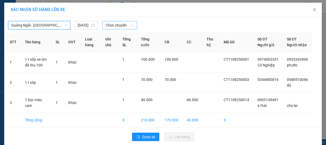
click at [116, 24] on span "Chọn chuyến" at bounding box center [120, 25] width 28 height 8
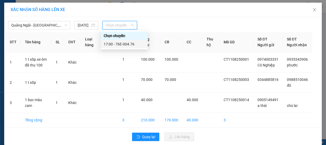
click at [115, 44] on div "17:00 - 76E-004.76" at bounding box center [124, 44] width 41 height 6
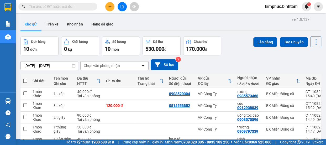
click at [27, 74] on th at bounding box center [24, 81] width 9 height 14
click at [27, 79] on span at bounding box center [25, 81] width 4 height 4
click at [25, 78] on input "checkbox" at bounding box center [25, 78] width 0 height 0
checkbox input "true"
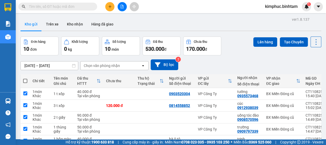
checkbox input "true"
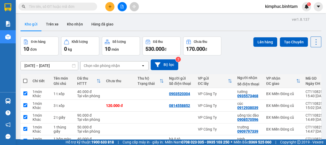
checkbox input "true"
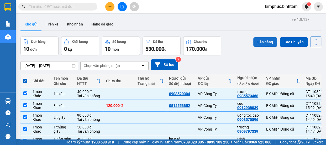
click at [268, 43] on button "Lên hàng" at bounding box center [266, 41] width 24 height 9
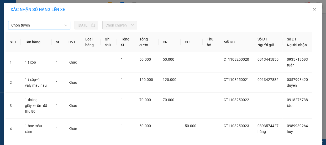
click at [37, 24] on span "Chọn tuyến" at bounding box center [39, 25] width 56 height 8
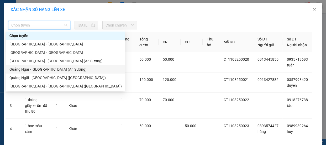
click at [40, 69] on div "Quảng Ngãi - [GEOGRAPHIC_DATA] (An Sương)" at bounding box center [65, 69] width 112 height 6
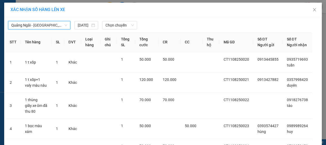
click at [56, 27] on span "Quảng Ngãi - [GEOGRAPHIC_DATA] (An Sương)" at bounding box center [39, 25] width 56 height 8
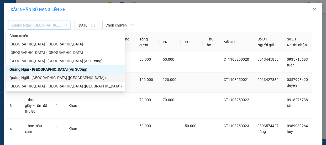
click at [53, 78] on div "Quảng Ngãi - [GEOGRAPHIC_DATA] ([GEOGRAPHIC_DATA])" at bounding box center [65, 78] width 112 height 6
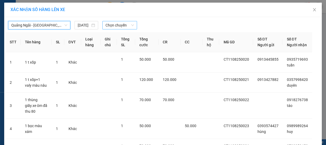
click at [116, 26] on span "Chọn chuyến" at bounding box center [120, 25] width 28 height 8
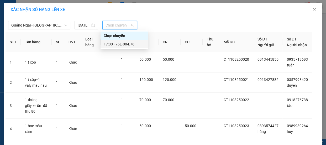
click at [108, 45] on div "17:00 - 76E-004.76" at bounding box center [124, 44] width 41 height 6
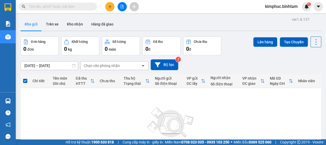
click at [124, 4] on button at bounding box center [122, 6] width 9 height 9
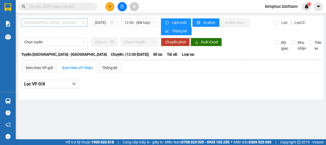
click at [44, 20] on span "[GEOGRAPHIC_DATA] - [GEOGRAPHIC_DATA]" at bounding box center [54, 23] width 60 height 8
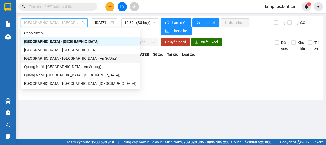
click at [39, 59] on div "[GEOGRAPHIC_DATA] - [GEOGRAPHIC_DATA] (An Sương)" at bounding box center [80, 58] width 112 height 6
type input "[DATE]"
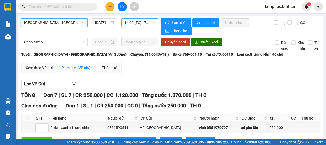
click at [150, 23] on span "14:00 (TC) - 76F-001.10" at bounding box center [140, 23] width 31 height 8
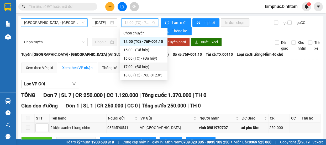
click at [71, 23] on span "[GEOGRAPHIC_DATA] - [GEOGRAPHIC_DATA] (An Sương)" at bounding box center [54, 23] width 60 height 8
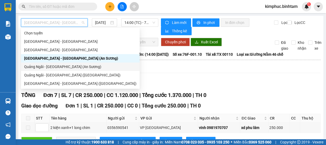
click at [37, 68] on div "Quảng Ngãi - [GEOGRAPHIC_DATA] (An Sương)" at bounding box center [80, 67] width 112 height 6
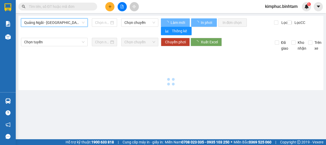
type input "[DATE]"
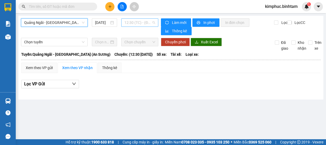
click at [141, 22] on span "12:30 (TC) - (Đã hủy)" at bounding box center [140, 23] width 31 height 8
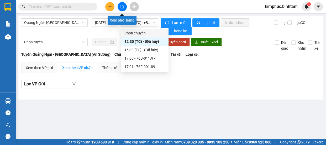
click at [121, 8] on icon "file-add" at bounding box center [122, 7] width 4 height 4
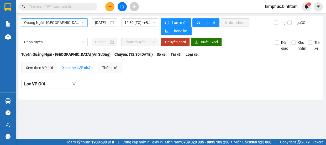
click at [80, 22] on span "Quảng Ngãi - [GEOGRAPHIC_DATA] (An Sương)" at bounding box center [54, 23] width 60 height 8
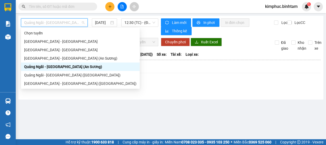
click at [66, 65] on div "Quảng Ngãi - [GEOGRAPHIC_DATA] (An Sương)" at bounding box center [80, 67] width 112 height 6
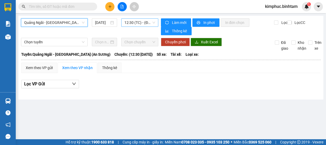
click at [144, 21] on span "12:30 (TC) - (Đã hủy)" at bounding box center [140, 23] width 31 height 8
click at [130, 22] on span "12:30 (TC) - (Đã hủy)" at bounding box center [140, 23] width 31 height 8
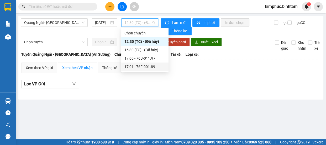
click at [135, 66] on div "17:01 - 76F-001.89" at bounding box center [145, 67] width 41 height 6
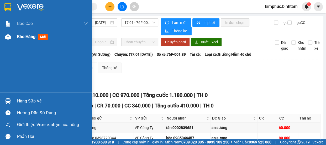
click at [26, 37] on span "Kho hàng" at bounding box center [26, 36] width 18 height 5
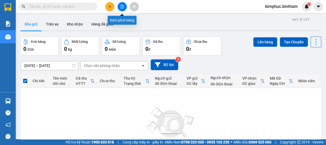
click at [122, 7] on icon "file-add" at bounding box center [122, 7] width 3 height 4
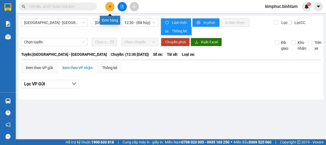
click at [111, 6] on icon "plus" at bounding box center [110, 7] width 4 height 4
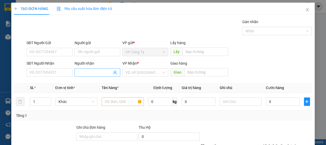
click at [79, 72] on input "Người nhận" at bounding box center [95, 73] width 34 height 6
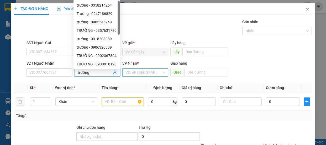
type input "trường"
click at [133, 74] on input "search" at bounding box center [144, 73] width 36 height 8
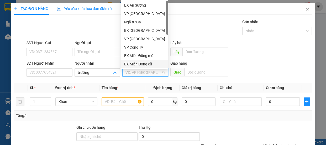
click at [140, 63] on div "BX Miền Đông cũ" at bounding box center [144, 64] width 41 height 6
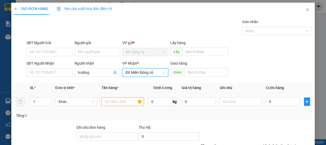
click at [116, 100] on input "text" at bounding box center [123, 101] width 42 height 8
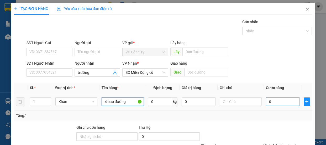
type input "4 bao đường"
click at [267, 101] on input "0" at bounding box center [283, 101] width 34 height 8
type input "20"
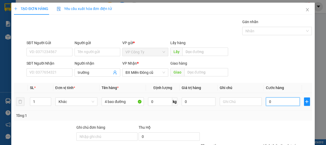
type input "20"
type input "220"
type input "2.200"
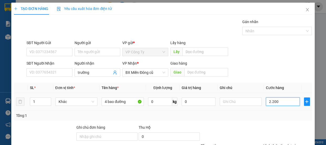
type input "2.200"
type input "22.000"
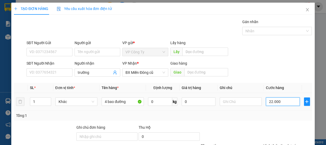
type input "220.000"
type input "2.200.000"
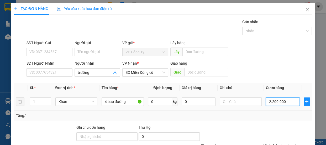
type input "2.200.000"
click at [270, 101] on input "2.200.000" at bounding box center [283, 101] width 34 height 8
click at [273, 101] on input "2.200.000" at bounding box center [283, 101] width 34 height 8
type input "220.000"
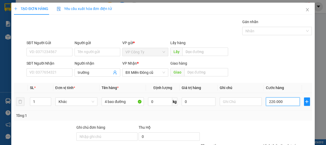
type input "220.000"
drag, startPoint x: 288, startPoint y: 96, endPoint x: 284, endPoint y: 104, distance: 9.0
click at [287, 144] on label "Hình thức thanh toán" at bounding box center [281, 146] width 35 height 4
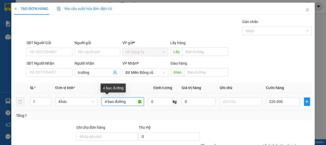
click at [137, 97] on input "4 bao đường" at bounding box center [123, 101] width 42 height 8
type input "4 bao"
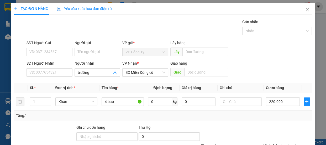
click at [279, 144] on label "Hình thức thanh toán" at bounding box center [281, 146] width 35 height 4
type input "0"
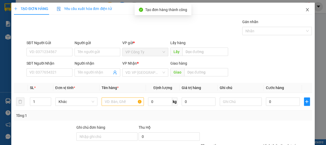
click at [306, 10] on icon "close" at bounding box center [308, 10] width 4 height 4
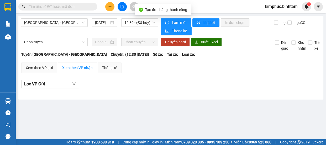
click at [31, 37] on div "[GEOGRAPHIC_DATA] - [GEOGRAPHIC_DATA] [DATE] 12:30 - ([GEOGRAPHIC_DATA]) Làm mớ…" at bounding box center [170, 58] width 305 height 84
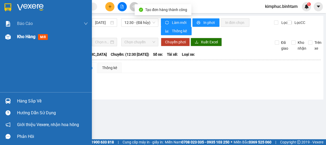
click at [27, 37] on span "Kho hàng" at bounding box center [26, 36] width 18 height 5
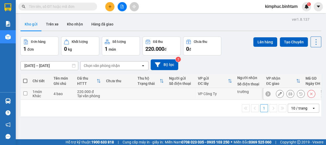
click at [30, 95] on td "1 món Khác" at bounding box center [40, 94] width 21 height 12
checkbox input "false"
click at [28, 94] on td at bounding box center [24, 94] width 9 height 12
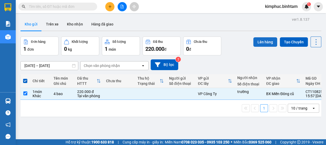
click at [267, 40] on button "Lên hàng" at bounding box center [266, 41] width 24 height 9
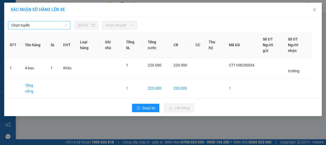
click at [47, 29] on span "Chọn tuyến" at bounding box center [39, 25] width 56 height 8
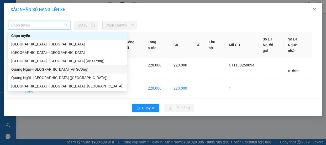
click at [51, 68] on div "Quảng Ngãi - [GEOGRAPHIC_DATA] (An Sương)" at bounding box center [67, 69] width 112 height 6
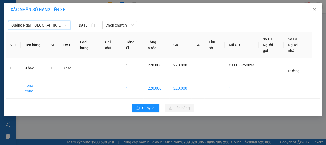
click at [58, 24] on span "Quảng Ngãi - [GEOGRAPHIC_DATA] (An Sương)" at bounding box center [39, 25] width 56 height 8
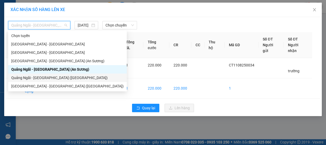
click at [53, 78] on div "Quảng Ngãi - [GEOGRAPHIC_DATA] ([GEOGRAPHIC_DATA])" at bounding box center [67, 78] width 112 height 6
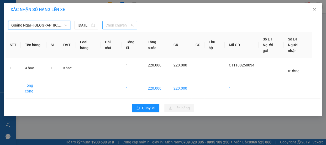
click at [118, 24] on span "Chọn chuyến" at bounding box center [120, 25] width 28 height 8
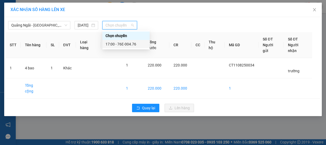
click at [132, 45] on div "17:00 - 76E-004.76" at bounding box center [126, 44] width 41 height 6
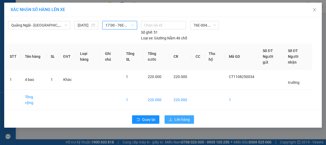
click at [183, 117] on span "Lên hàng" at bounding box center [182, 120] width 15 height 6
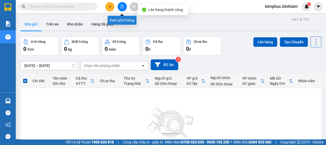
click at [123, 8] on icon "file-add" at bounding box center [122, 7] width 4 height 4
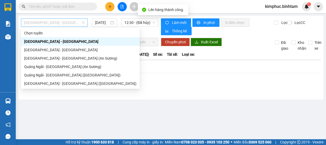
click at [61, 21] on span "[GEOGRAPHIC_DATA] - [GEOGRAPHIC_DATA]" at bounding box center [54, 23] width 60 height 8
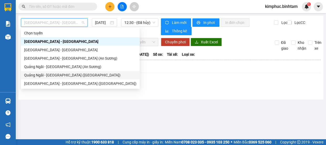
click at [68, 72] on div "Quảng Ngãi - [GEOGRAPHIC_DATA] ([GEOGRAPHIC_DATA])" at bounding box center [80, 75] width 112 height 6
type input "[DATE]"
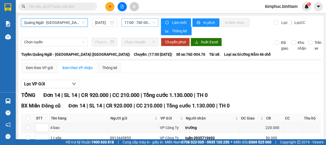
click at [151, 22] on span "17:00 - 76E-004.76" at bounding box center [140, 23] width 31 height 8
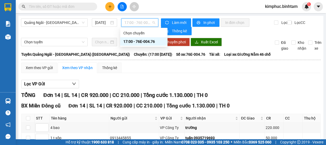
click at [139, 40] on div "17:00 - 76E-004.76" at bounding box center [144, 42] width 41 height 6
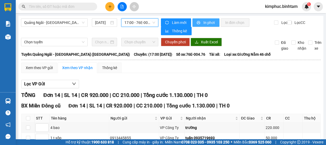
click at [212, 24] on span "In phơi" at bounding box center [209, 23] width 12 height 6
